Goal: Information Seeking & Learning: Compare options

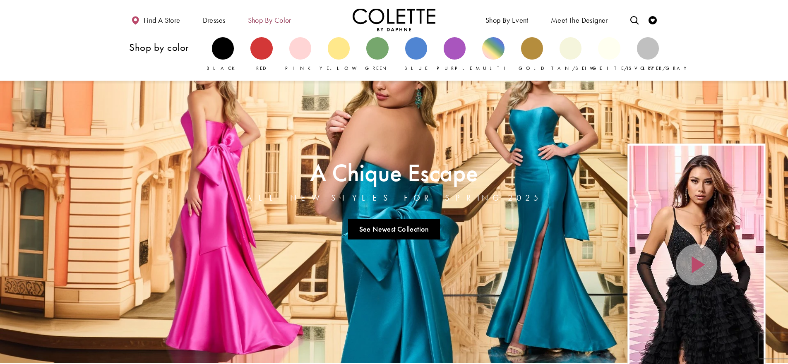
click at [262, 19] on span "Shop by color" at bounding box center [269, 20] width 43 height 8
click at [299, 52] on div "Primary block" at bounding box center [300, 48] width 22 height 22
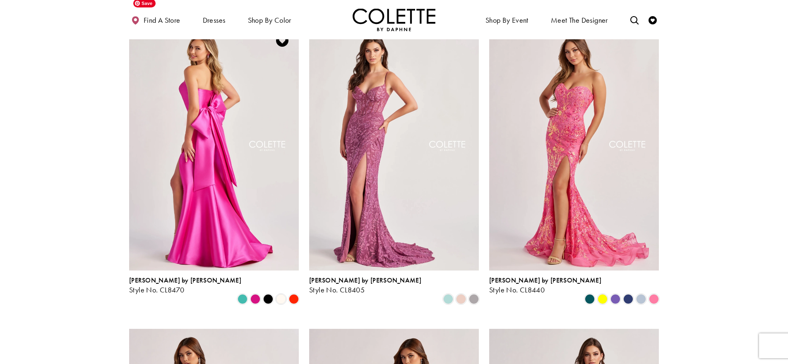
scroll to position [89, 0]
click at [346, 148] on img "Visit Colette by Daphne Style No. CL8405 Page" at bounding box center [394, 147] width 170 height 247
click at [380, 144] on img "Visit Colette by Daphne Style No. CL8405 Page" at bounding box center [394, 147] width 170 height 247
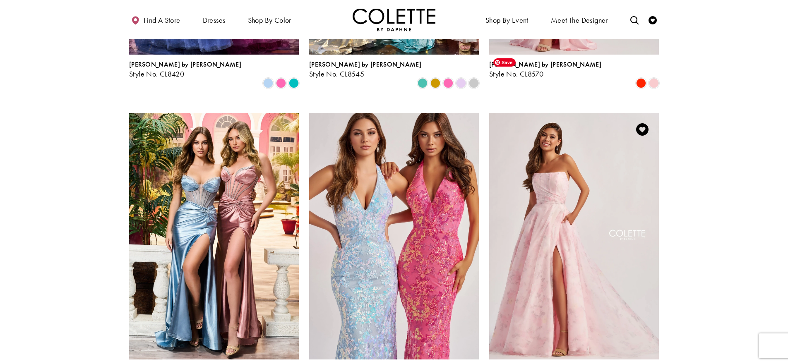
scroll to position [926, 0]
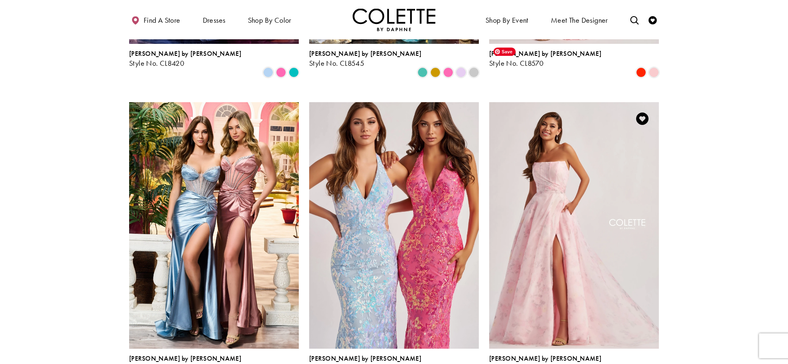
click at [570, 151] on img "Visit Colette by Daphne Style No. CL8635 Page" at bounding box center [574, 225] width 170 height 247
click at [569, 151] on img "Visit Colette by Daphne Style No. CL8635 Page" at bounding box center [574, 225] width 170 height 247
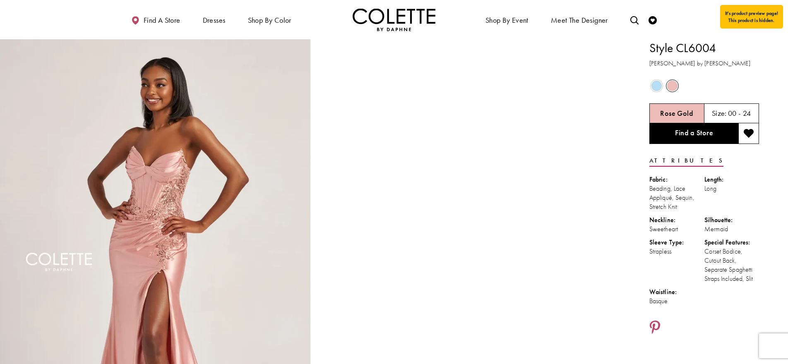
drag, startPoint x: 702, startPoint y: 305, endPoint x: 651, endPoint y: 49, distance: 260.8
copy div "Style CL6004 Colette by Daphne Out of Stock Out of Stock Rose Gold Size: 00 - 2…"
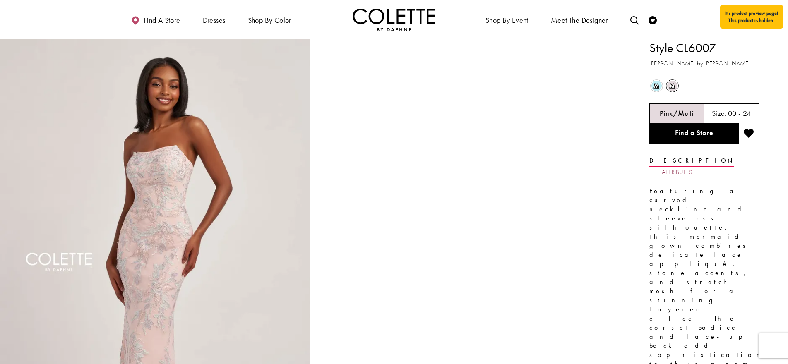
click at [692, 166] on link "Attributes" at bounding box center [677, 172] width 31 height 12
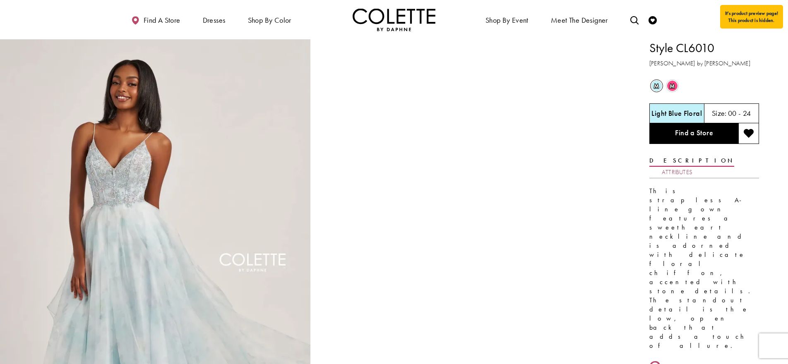
click at [692, 166] on link "Attributes" at bounding box center [677, 172] width 31 height 12
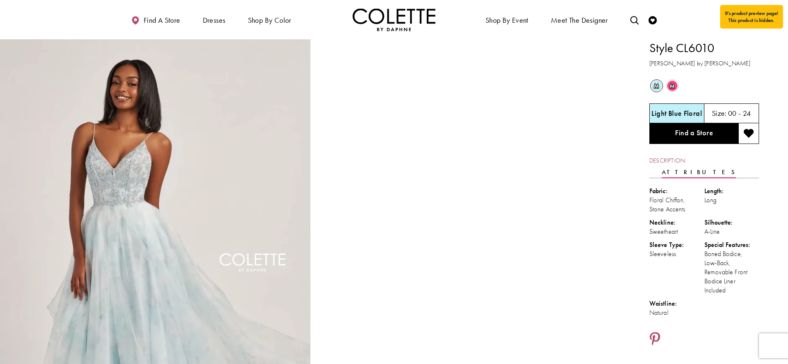
click at [671, 165] on link "Description" at bounding box center [667, 161] width 36 height 12
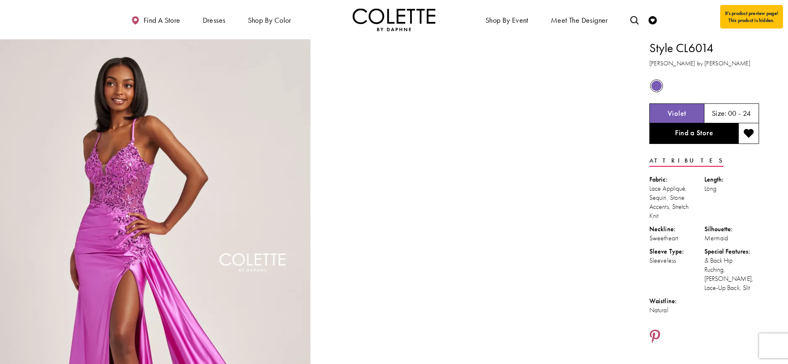
click at [681, 316] on ul "Fabric: Lace Appliqué, Sequin, Stone Accents, Stretch Knit Length: Long Necklin…" at bounding box center [704, 247] width 110 height 144
drag, startPoint x: 651, startPoint y: 51, endPoint x: 703, endPoint y: 311, distance: 264.9
copy div "Style CL6014 Colette by Daphne Out of Stock Violet Size: 00 - 24 Find a Store A…"
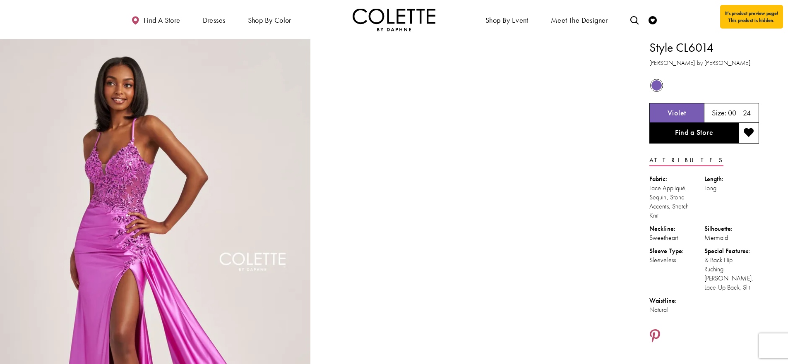
click at [703, 311] on div "Natural" at bounding box center [676, 309] width 55 height 9
click at [715, 329] on div at bounding box center [704, 337] width 110 height 16
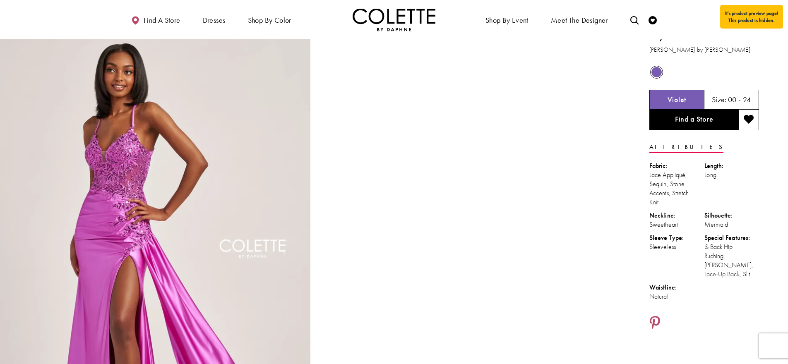
scroll to position [0, 0]
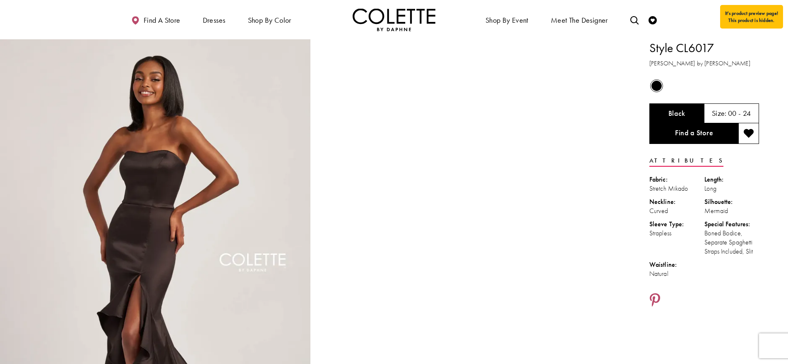
drag, startPoint x: 680, startPoint y: 276, endPoint x: 654, endPoint y: 48, distance: 229.1
click at [651, 48] on div "Style CL6017 [PERSON_NAME] by [PERSON_NAME] Out of Stock Black Size: 00 - 24" at bounding box center [705, 351] width 163 height 624
copy div "Style CL6017 [PERSON_NAME] by [PERSON_NAME] Out of Stock Black Size: 00 - 24 Fi…"
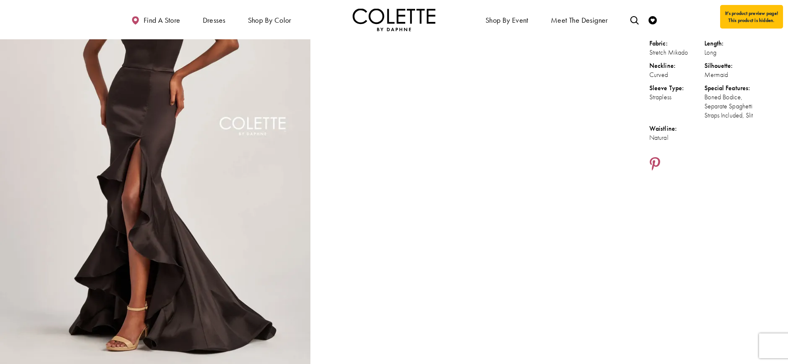
scroll to position [138, 0]
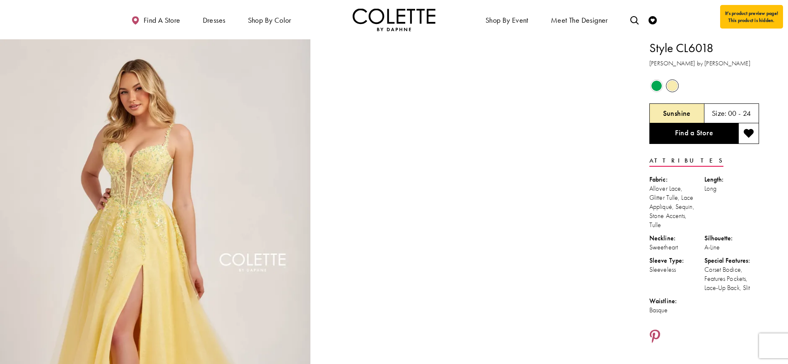
drag, startPoint x: 659, startPoint y: 301, endPoint x: 649, endPoint y: 43, distance: 258.8
copy div "Style CL6018 Colette by Daphne Out of Stock Out of Stock Sunshine Size: 00 - 24…"
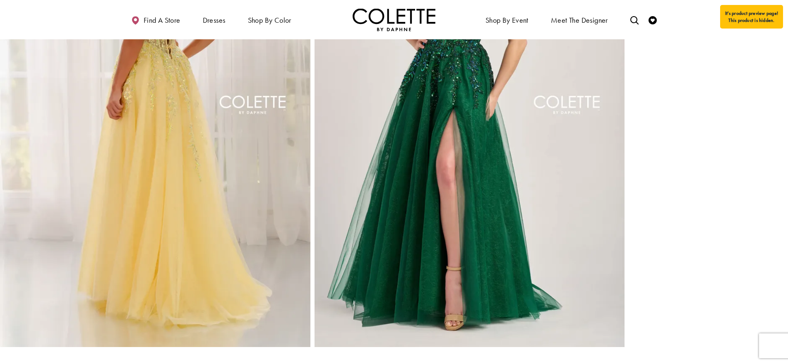
scroll to position [626, 0]
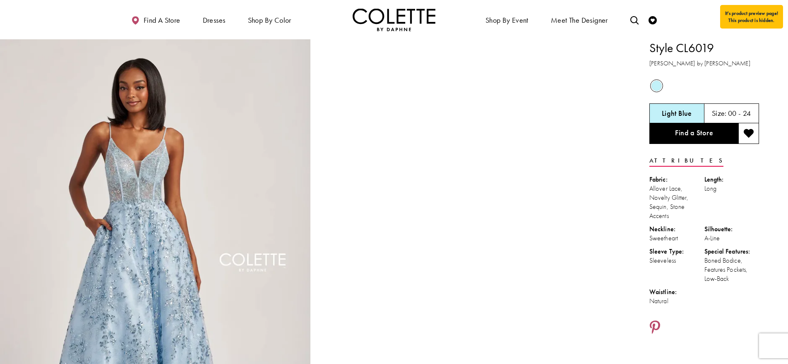
drag, startPoint x: 683, startPoint y: 300, endPoint x: 647, endPoint y: 52, distance: 250.4
click at [647, 52] on div "Style CL6019 Colette by Daphne Out of Stock Light Blue Size: 00 - 24" at bounding box center [705, 271] width 163 height 465
copy div "Style CL6019 Colette by Daphne Out of Stock Light Blue Size: 00 - 24 Find a Sto…"
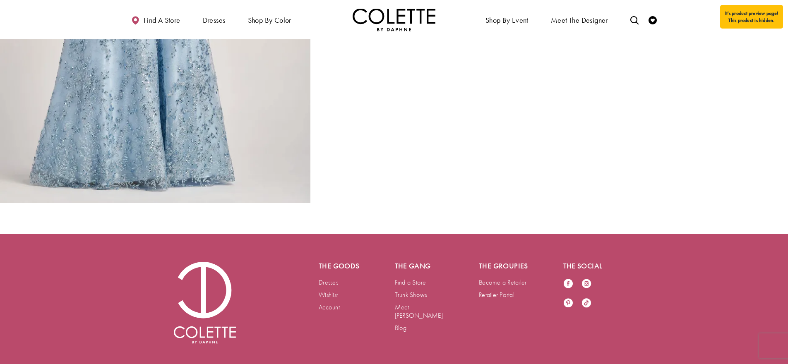
scroll to position [300, 0]
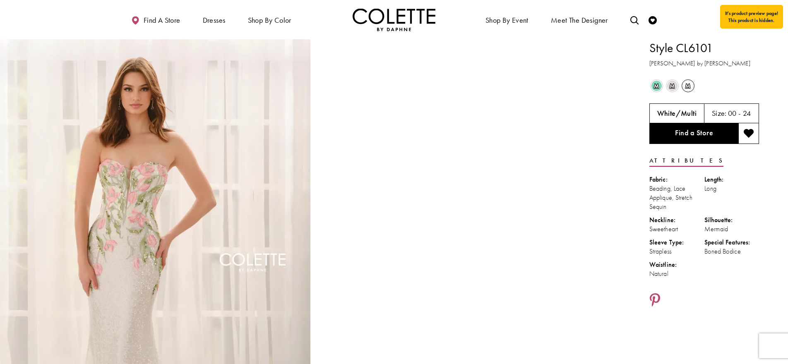
drag, startPoint x: 683, startPoint y: 276, endPoint x: 651, endPoint y: 49, distance: 228.9
copy div "Style CL6101 [PERSON_NAME] by [PERSON_NAME] m Out of Stock m Out of Stock m Out…"
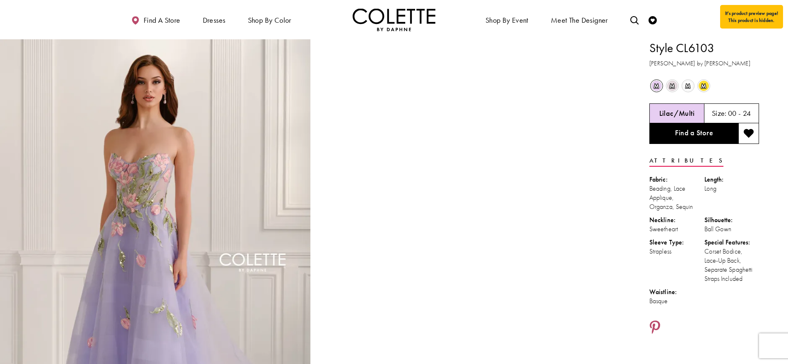
drag, startPoint x: 671, startPoint y: 304, endPoint x: 650, endPoint y: 54, distance: 251.1
copy div "Style CL6103 Colette by Daphne m Out of Stock m Out of Stock m Out of Stock m O…"
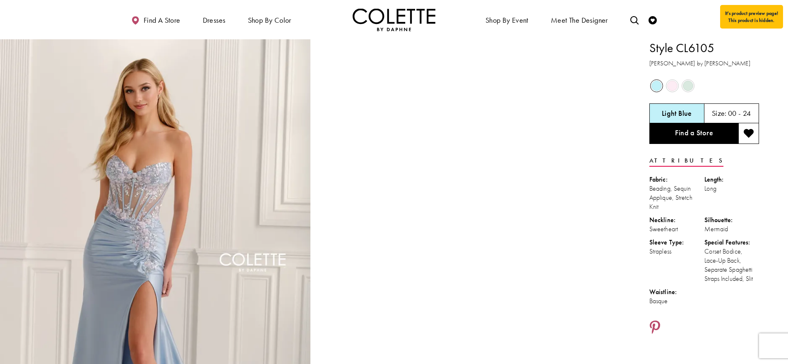
drag, startPoint x: 754, startPoint y: 284, endPoint x: 650, endPoint y: 50, distance: 256.3
copy div "Style CL6105 Colette by Daphne Out of Stock Out of Stock Out of Stock Light Blu…"
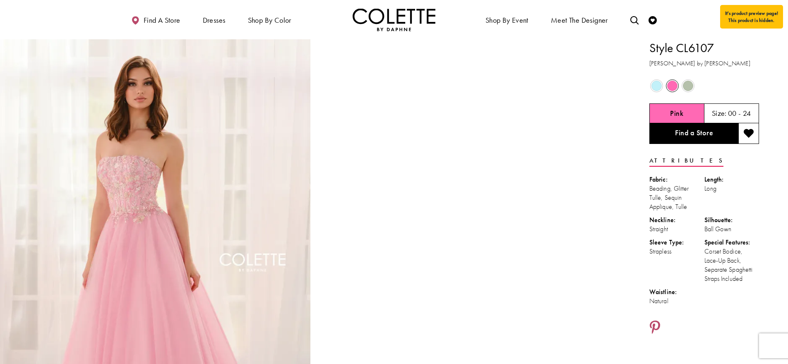
drag, startPoint x: 688, startPoint y: 306, endPoint x: 650, endPoint y: 43, distance: 265.9
copy div "Style CL6107 Colette by Daphne Out of Stock Out of Stock Out of Stock Pink Size…"
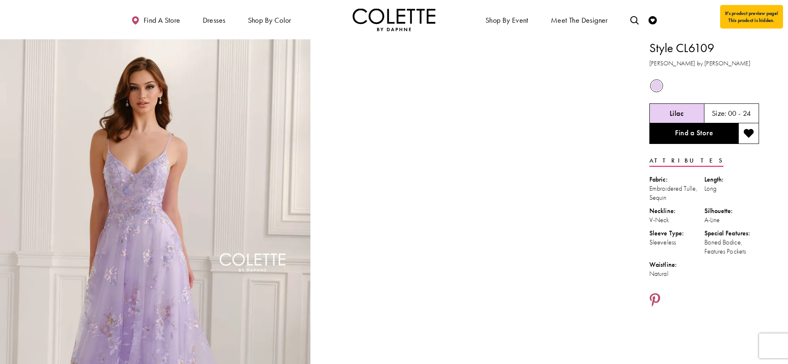
drag, startPoint x: 672, startPoint y: 275, endPoint x: 648, endPoint y: 47, distance: 228.8
copy div "Style CL6109 Colette by Daphne Out of Stock Lilac Size: 00 - 24 Find a Store At…"
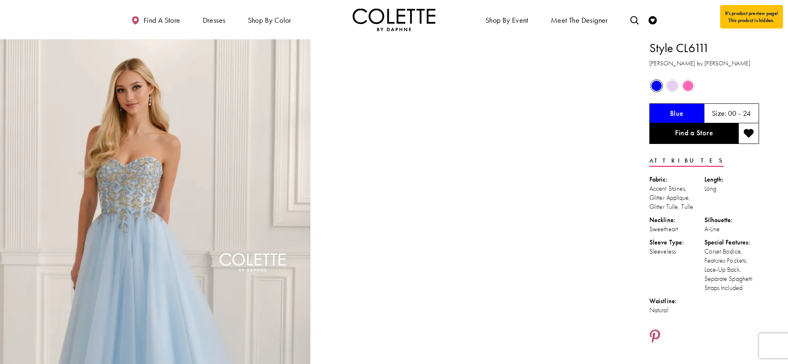
drag, startPoint x: 731, startPoint y: 283, endPoint x: 651, endPoint y: 46, distance: 249.6
copy div "Style CL6111 Colette by Daphne Out of Stock Out of Stock Out of Stock Blue Size…"
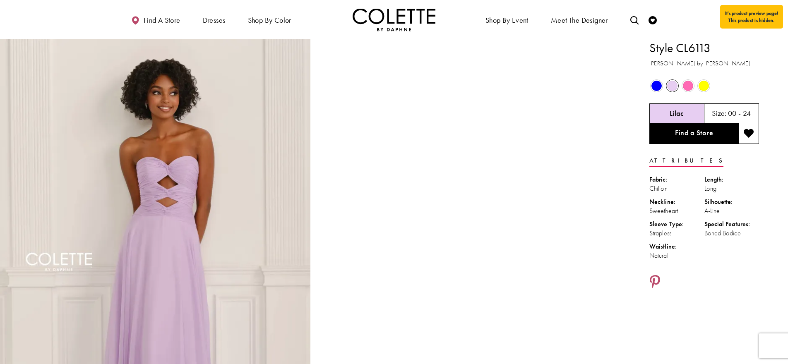
drag, startPoint x: 673, startPoint y: 256, endPoint x: 645, endPoint y: 40, distance: 218.2
copy div "Style CL6113 Colette by Daphne Out of Stock Out of Stock Out of Stock Out of St…"
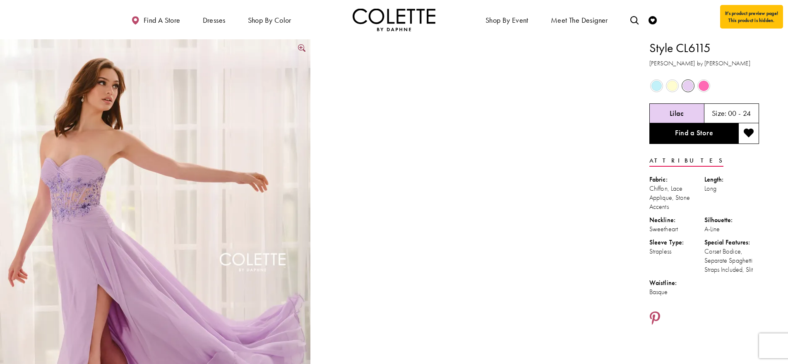
scroll to position [0, 0]
drag, startPoint x: 678, startPoint y: 292, endPoint x: 654, endPoint y: 45, distance: 247.7
copy div "Style CL6115 Colette by Daphne Out of Stock Out of Stock Out of Stock Out of St…"
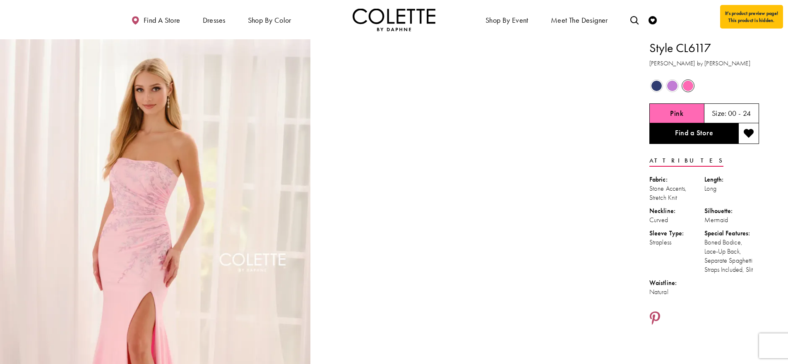
click at [693, 289] on div "Natural" at bounding box center [676, 292] width 55 height 9
drag, startPoint x: 692, startPoint y: 290, endPoint x: 645, endPoint y: 51, distance: 243.6
copy div "Style CL6117 Colette by Daphne Out of Stock Out of Stock Out of Stock Pink Size…"
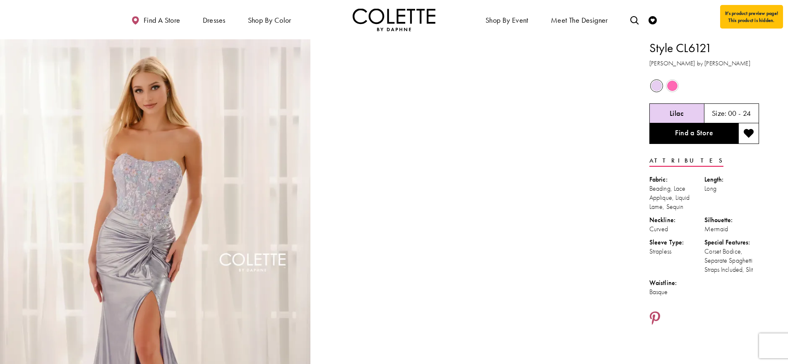
click at [677, 280] on div "Waistline:" at bounding box center [676, 282] width 55 height 9
drag, startPoint x: 759, startPoint y: 270, endPoint x: 647, endPoint y: 50, distance: 247.6
copy div "Style CL6121 Colette by Daphne Out of Stock Out of Stock Lilac Size: 00 - 24 Fi…"
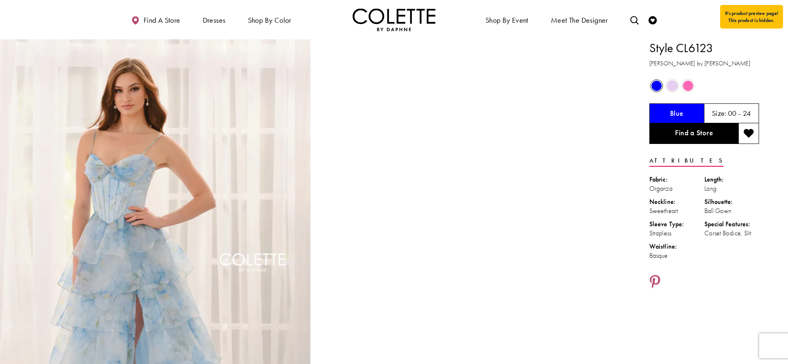
drag, startPoint x: 670, startPoint y: 238, endPoint x: 649, endPoint y: 50, distance: 189.0
copy div "Style CL6123 Colette by Daphne Out of Stock Out of Stock Out of Stock Blue Size…"
drag, startPoint x: 682, startPoint y: 276, endPoint x: 673, endPoint y: 307, distance: 31.8
click at [681, 277] on div at bounding box center [704, 283] width 110 height 16
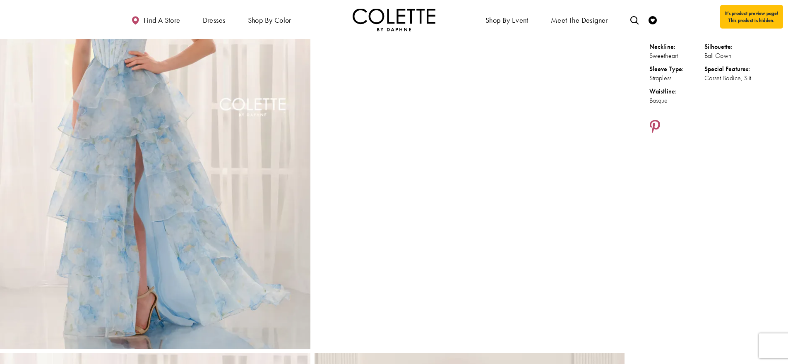
scroll to position [156, 0]
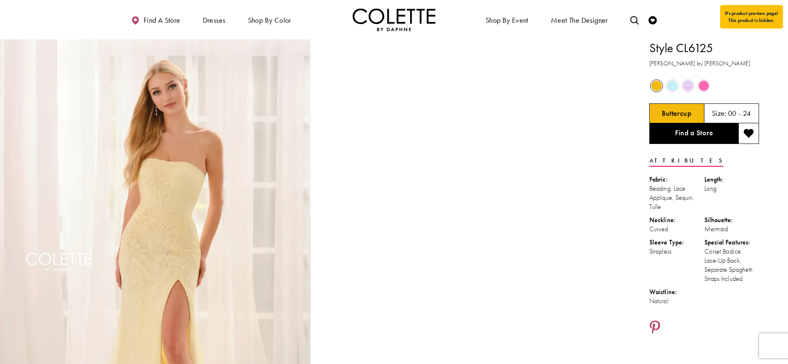
drag, startPoint x: 742, startPoint y: 280, endPoint x: 656, endPoint y: 48, distance: 248.2
copy div "Style CL6125 Colette by Daphne Out of Stock Out of Stock Out of Stock Out of St…"
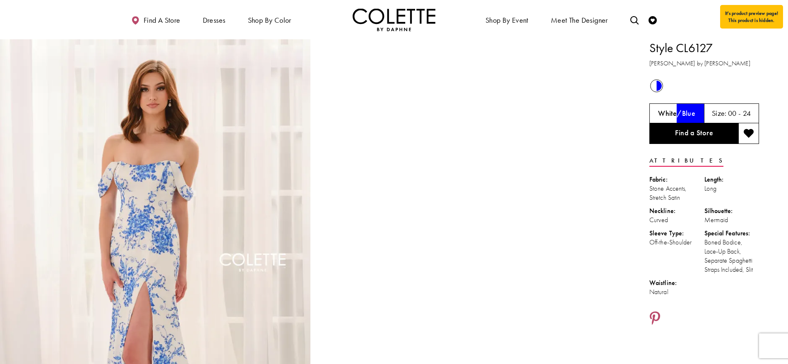
drag, startPoint x: 686, startPoint y: 225, endPoint x: 649, endPoint y: 47, distance: 182.1
copy div "Style CL6127 Colette by Daphne Out of Stock White/Blue Size: 00 - 24 Find a Sto…"
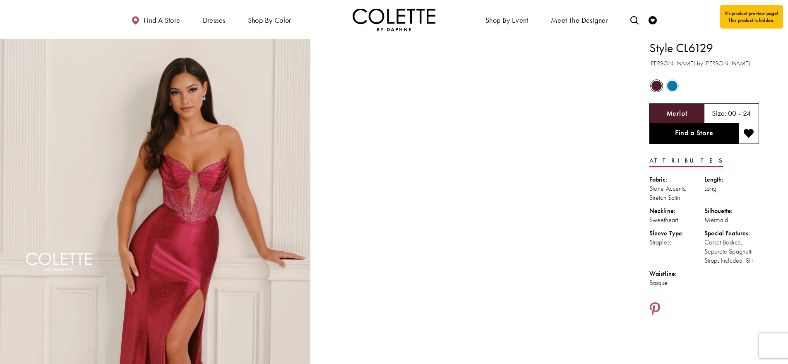
drag, startPoint x: 762, startPoint y: 263, endPoint x: 647, endPoint y: 50, distance: 242.3
copy div "Style CL6129 Colette by Daphne Out of Stock Out of Stock Merlot Size: 00 - 24 F…"
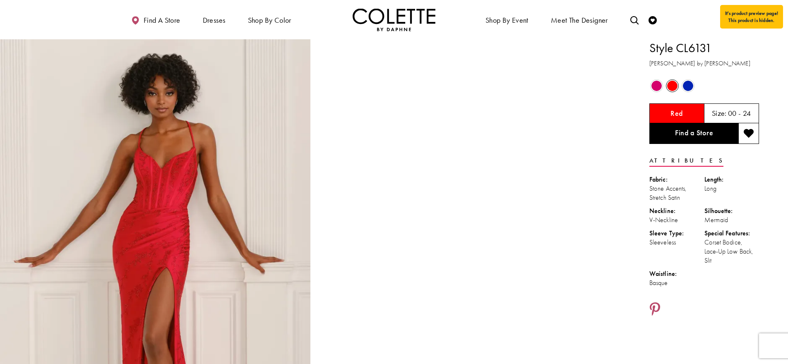
drag, startPoint x: 721, startPoint y: 241, endPoint x: 649, endPoint y: 48, distance: 205.3
copy div "Style CL6131 Colette by Daphne Out of Stock Out of Stock Out of Stock Red Size:…"
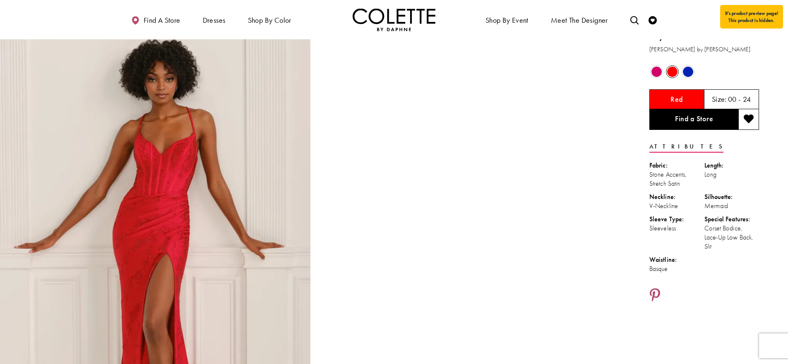
scroll to position [29, 0]
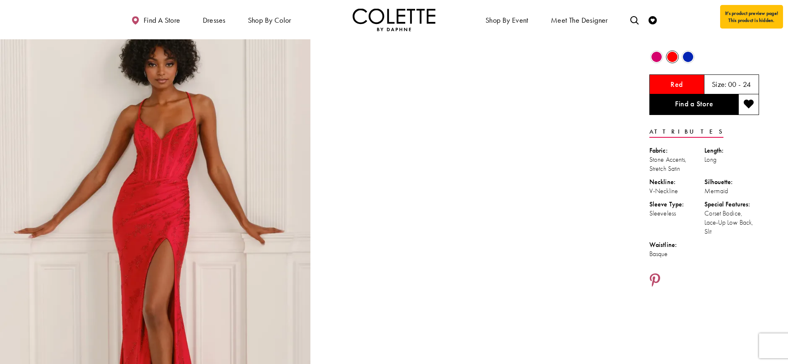
drag, startPoint x: 729, startPoint y: 276, endPoint x: 722, endPoint y: 273, distance: 7.5
click at [729, 276] on div at bounding box center [704, 281] width 110 height 16
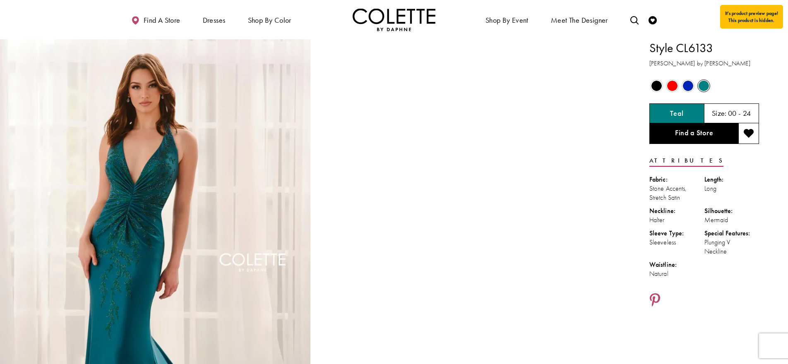
click at [695, 275] on div "Natural" at bounding box center [676, 273] width 55 height 9
drag, startPoint x: 697, startPoint y: 275, endPoint x: 654, endPoint y: 48, distance: 231.4
copy div "Style CL6133 [PERSON_NAME] by [PERSON_NAME] Out of Stock Out of Stock Out of St…"
click at [712, 278] on ul "Fabric: Stone Accents, Stretch Satin Length: Long Neckline: Halter Silhouette: …" at bounding box center [704, 229] width 110 height 108
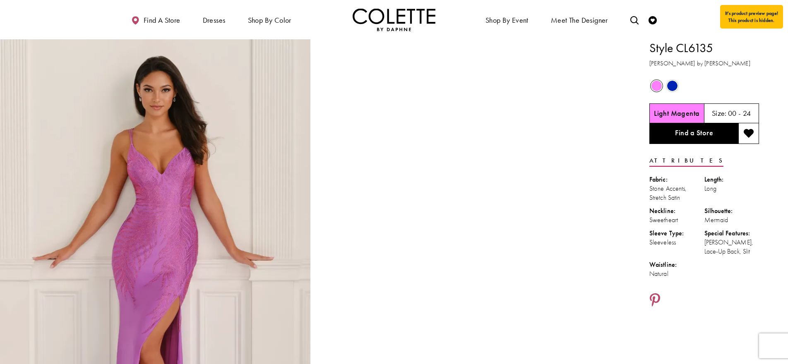
drag, startPoint x: 684, startPoint y: 273, endPoint x: 649, endPoint y: 47, distance: 228.6
copy div "Style CL6135 Colette by Daphne Out of Stock Out of Stock Light Magenta Size: 00…"
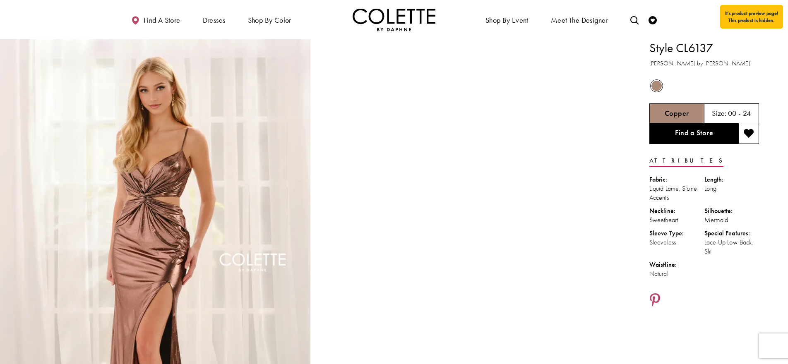
scroll to position [2, 0]
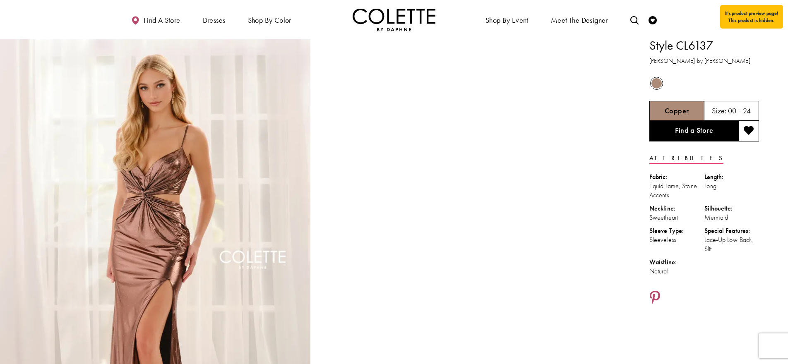
click at [719, 248] on div "Lace-Up Low Back, Slit" at bounding box center [731, 244] width 55 height 18
drag, startPoint x: 718, startPoint y: 249, endPoint x: 649, endPoint y: 45, distance: 215.2
copy div "Style CL6137 Colette by Daphne Out of Stock Copper Size: 00 - 24 Find a Store A…"
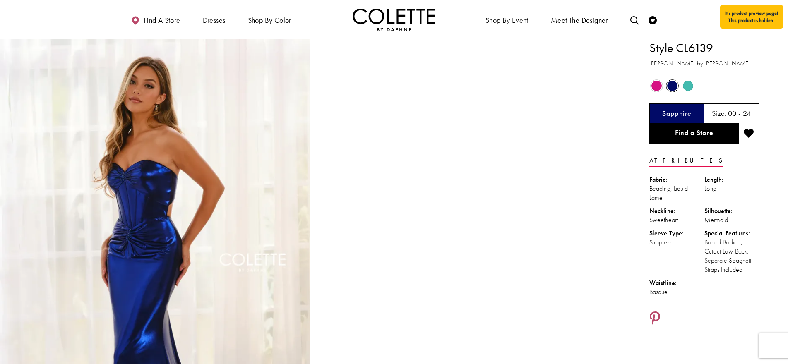
scroll to position [2, 0]
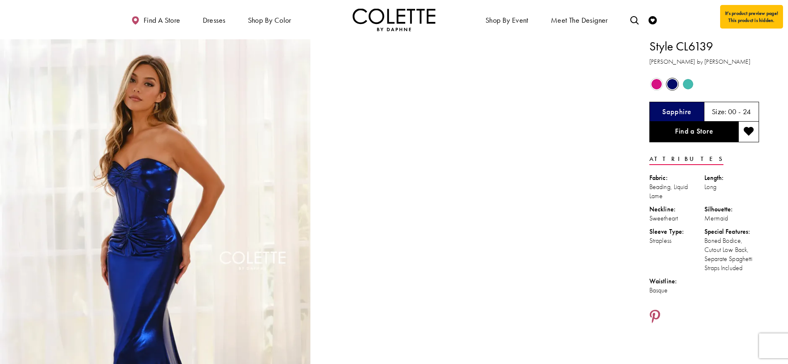
drag, startPoint x: 723, startPoint y: 271, endPoint x: 651, endPoint y: 43, distance: 239.0
copy div "Style CL6139 Colette by Daphne Out of Stock Out of Stock Out of Stock Sapphire …"
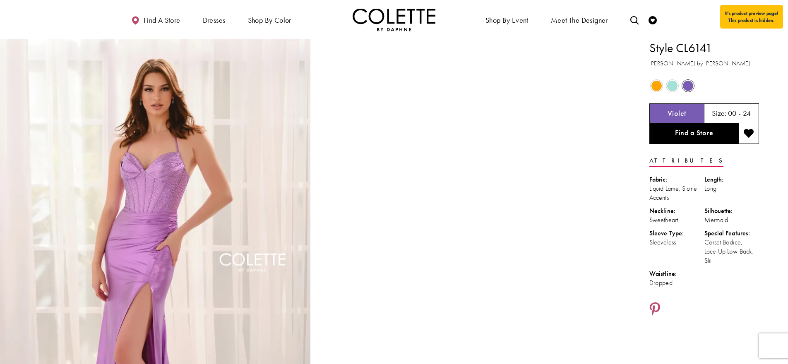
drag, startPoint x: 723, startPoint y: 264, endPoint x: 649, endPoint y: 53, distance: 224.0
copy div "Style CL6141 Colette by Daphne Out of Stock Out of Stock Out of Stock Violet Si…"
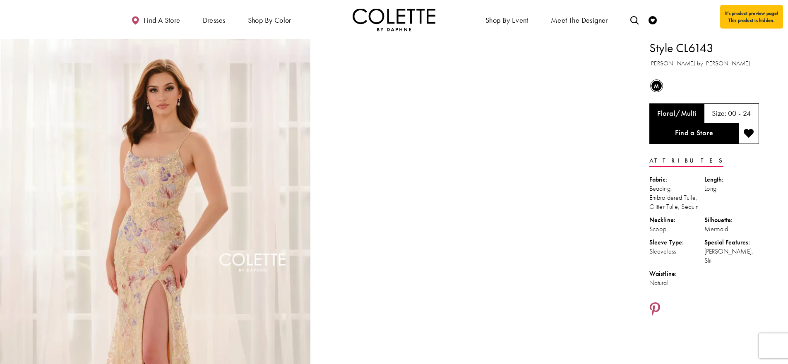
drag, startPoint x: 753, startPoint y: 253, endPoint x: 647, endPoint y: 53, distance: 227.1
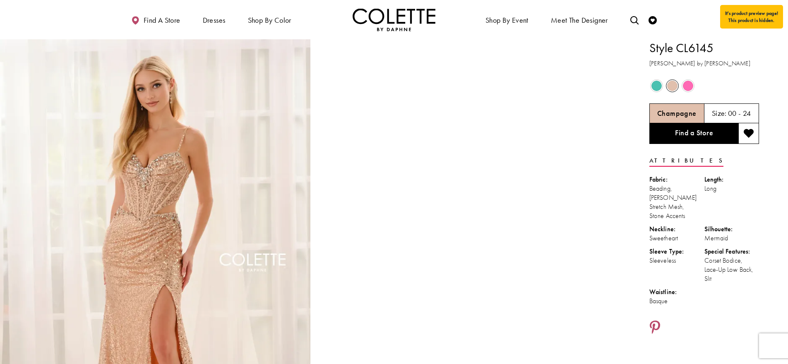
drag, startPoint x: 720, startPoint y: 268, endPoint x: 647, endPoint y: 51, distance: 229.6
copy div "Style CL6145 [PERSON_NAME] by [PERSON_NAME] Out of Stock Out of Stock Out of St…"
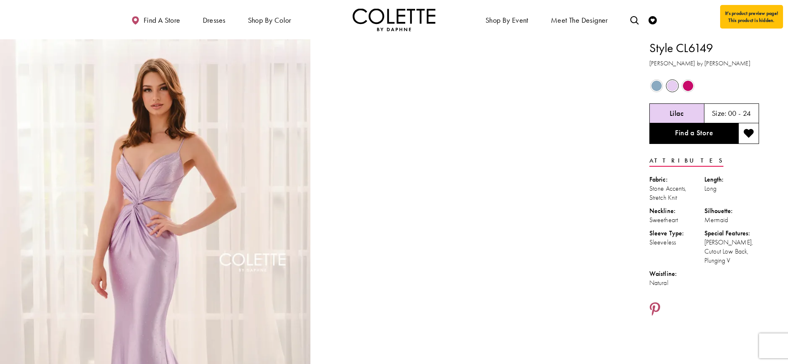
click at [738, 264] on div "Boned Bodice, Cutout Low Back, Plunging V" at bounding box center [731, 251] width 55 height 27
drag, startPoint x: 738, startPoint y: 263, endPoint x: 648, endPoint y: 52, distance: 229.3
copy div "Style CL6149 Colette by Daphne Out of Stock Out of Stock Out of Stock Lilac Siz…"
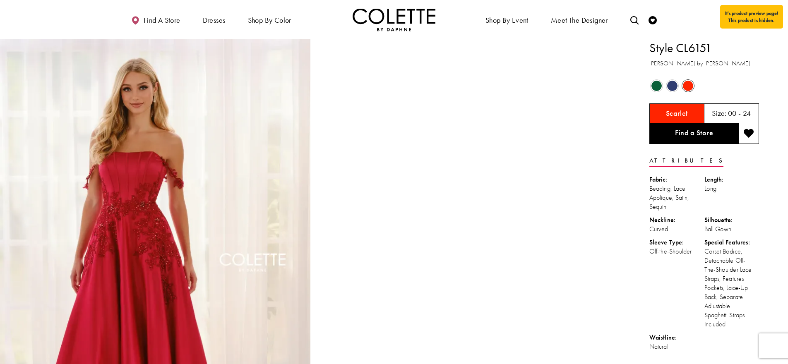
drag, startPoint x: 739, startPoint y: 236, endPoint x: 650, endPoint y: 50, distance: 205.8
copy div "Style CL6151 Colette by Daphne Out of Stock Out of Stock Out of Stock Scarlet S…"
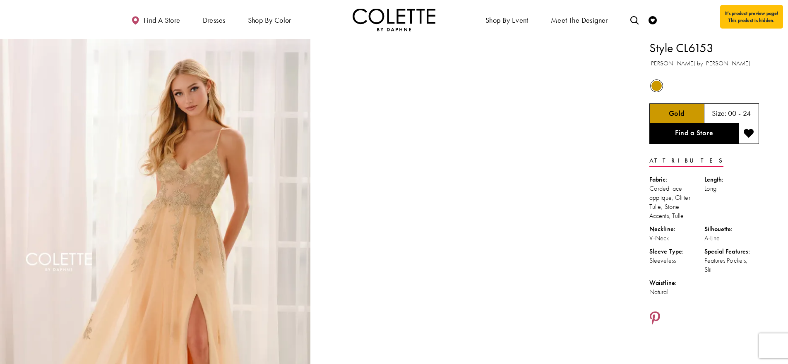
drag, startPoint x: 721, startPoint y: 270, endPoint x: 650, endPoint y: 54, distance: 227.5
copy div "Style CL6153 Colette by Daphne Out of Stock Gold Size: 00 - 24 Find a Store Att…"
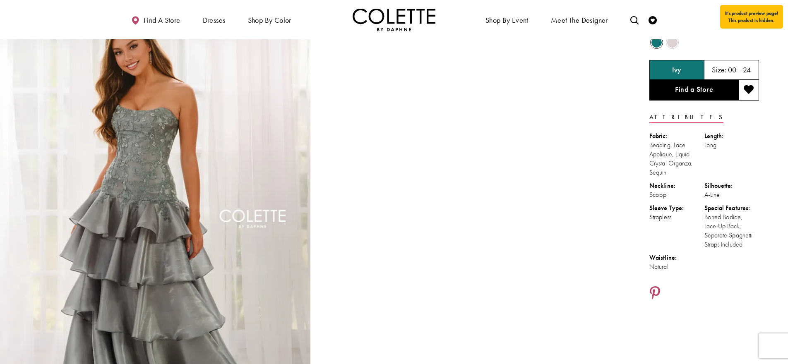
scroll to position [45, 0]
click at [679, 259] on div "Waistline:" at bounding box center [676, 256] width 55 height 9
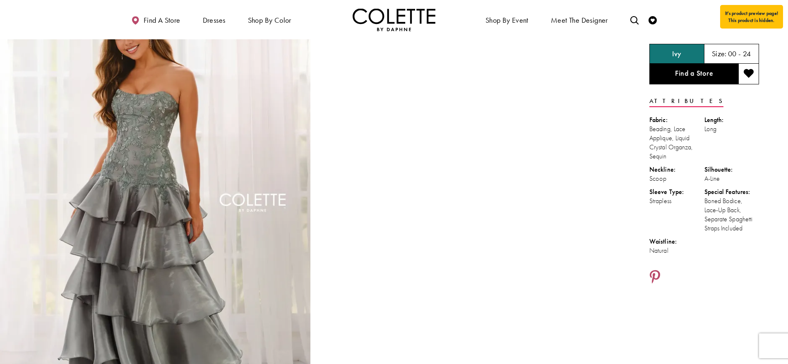
scroll to position [0, 0]
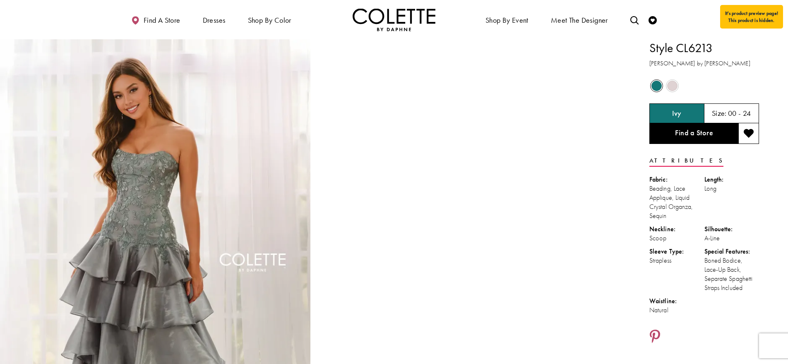
drag, startPoint x: 747, startPoint y: 232, endPoint x: 653, endPoint y: 47, distance: 207.8
copy div "Style CL6213 Colette by Daphne Out of Stock Out of Stock Ivy Size: 00 - 24 Find…"
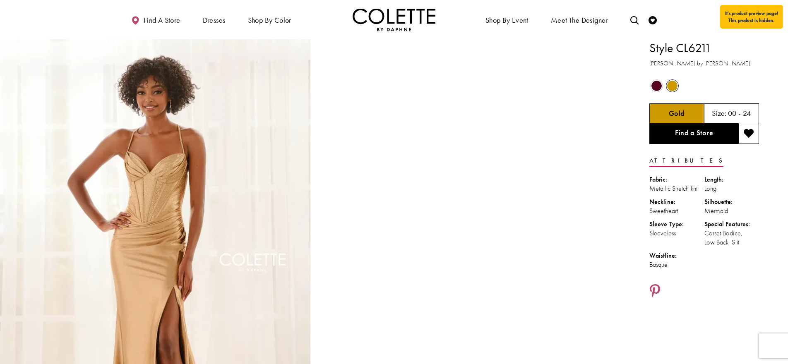
click at [723, 246] on div "Corset Bodice, Low Back, Slit" at bounding box center [731, 238] width 55 height 18
drag, startPoint x: 734, startPoint y: 249, endPoint x: 650, endPoint y: 49, distance: 216.7
copy div "Style CL6211 [PERSON_NAME] by [PERSON_NAME] Out of Stock Out of Stock Gold Size…"
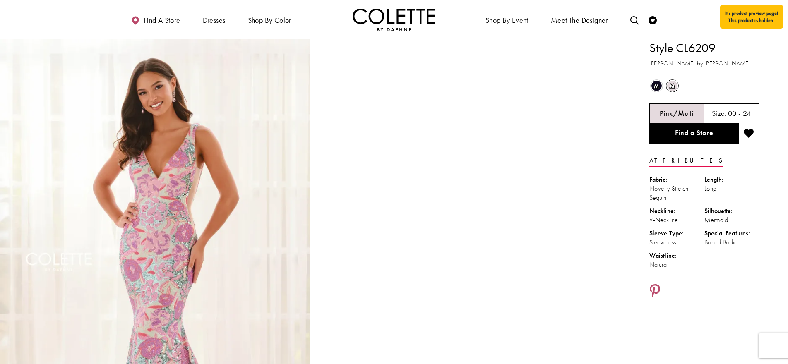
click at [695, 264] on div "Natural" at bounding box center [676, 264] width 55 height 9
drag, startPoint x: 688, startPoint y: 268, endPoint x: 654, endPoint y: 43, distance: 228.0
copy div "Style CL6209 Colette by Daphne m Out of Stock m Out of Stock Pink/Multi Size: 0…"
